Goal: Information Seeking & Learning: Learn about a topic

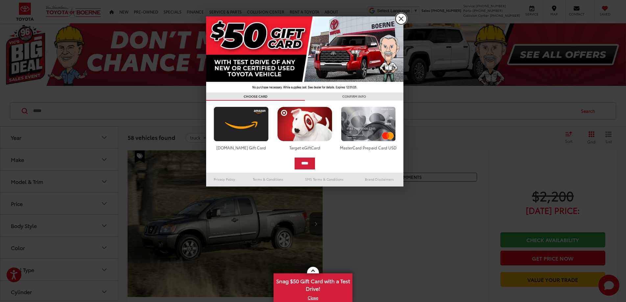
click at [403, 15] on link "X" at bounding box center [400, 18] width 11 height 11
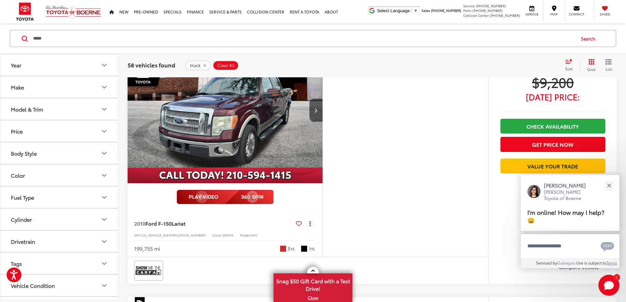
scroll to position [650, 0]
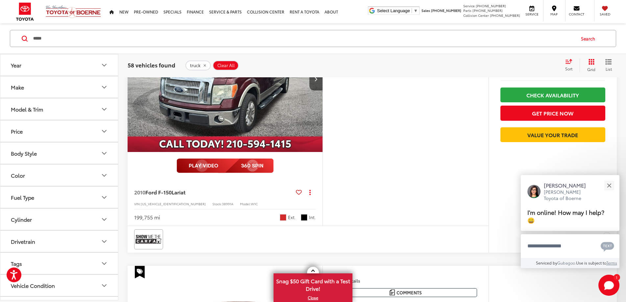
click at [230, 165] on img at bounding box center [224, 165] width 97 height 14
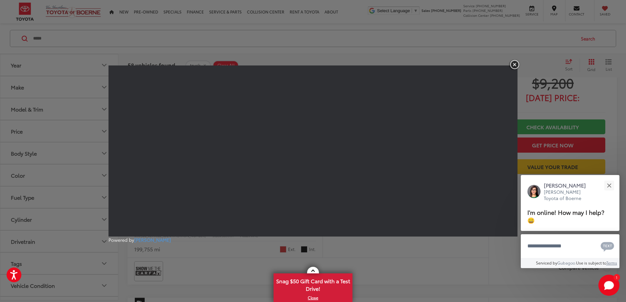
scroll to position [650, 0]
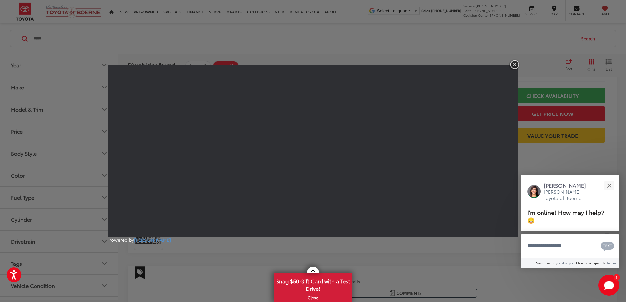
click at [515, 65] on img "button" at bounding box center [514, 64] width 12 height 11
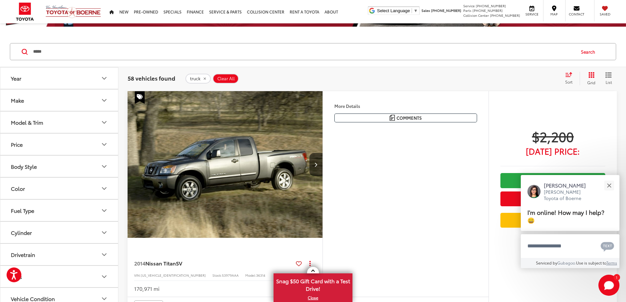
scroll to position [90, 0]
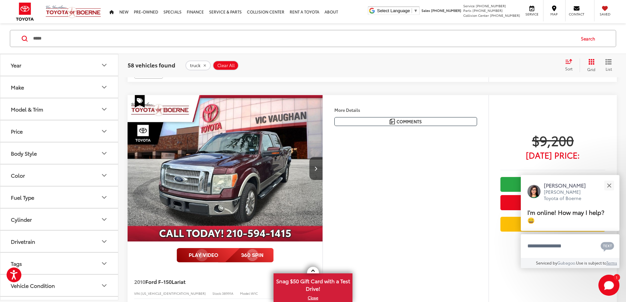
scroll to position [530, 0]
click at [202, 257] on img at bounding box center [224, 255] width 97 height 14
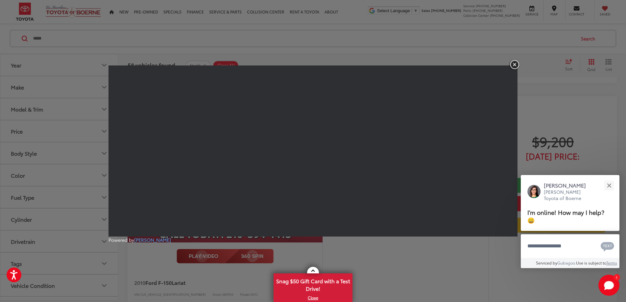
scroll to position [529, 0]
click at [515, 65] on img "button" at bounding box center [514, 64] width 12 height 11
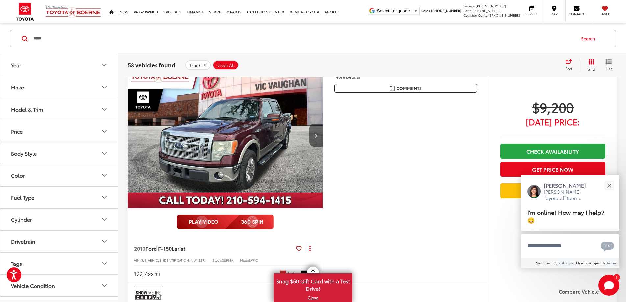
scroll to position [594, 0]
drag, startPoint x: 322, startPoint y: 133, endPoint x: 317, endPoint y: 134, distance: 4.3
click at [322, 133] on button "Next image" at bounding box center [315, 135] width 13 height 23
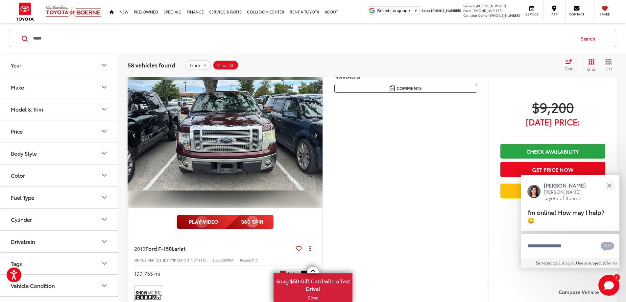
click at [316, 134] on icon "Next image" at bounding box center [315, 135] width 3 height 5
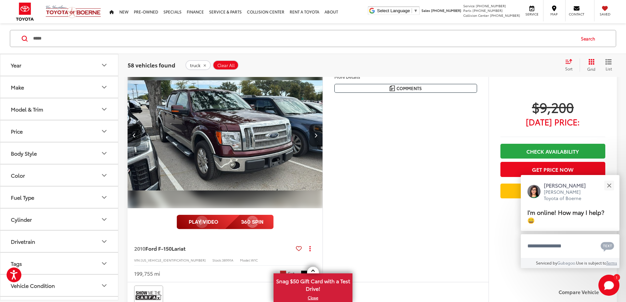
click at [316, 134] on icon "Next image" at bounding box center [315, 135] width 3 height 5
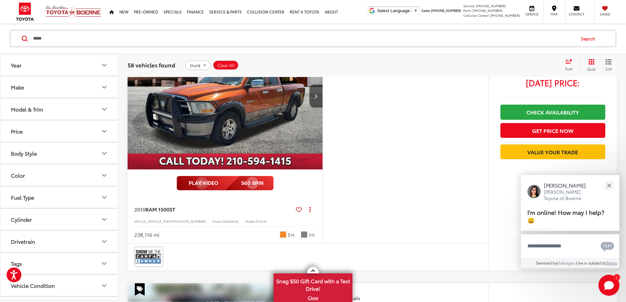
scroll to position [373, 0]
